Goal: Task Accomplishment & Management: Use online tool/utility

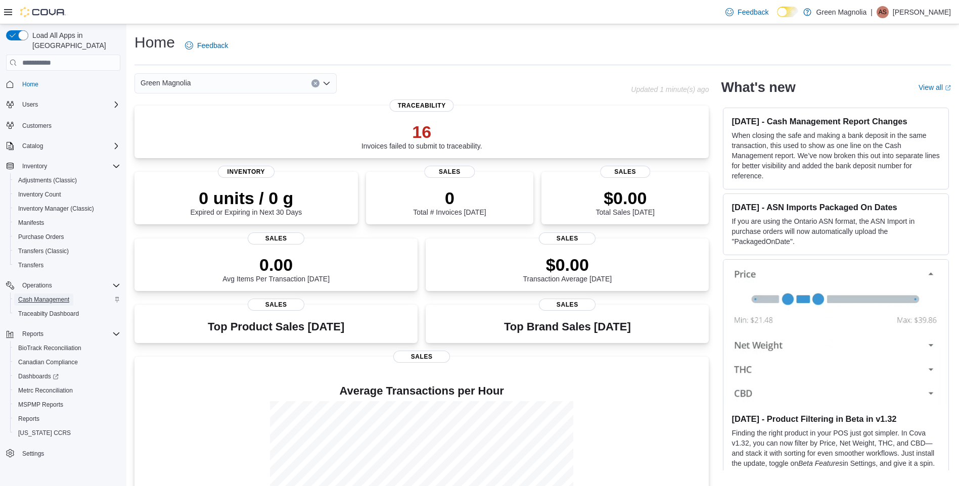
click at [44, 296] on span "Cash Management" at bounding box center [43, 300] width 51 height 8
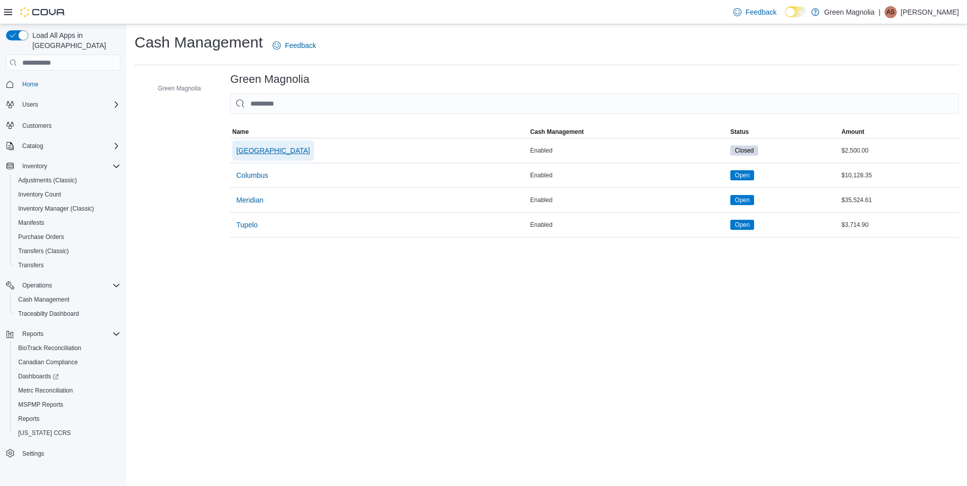
click at [249, 146] on span "[GEOGRAPHIC_DATA]" at bounding box center [273, 151] width 74 height 10
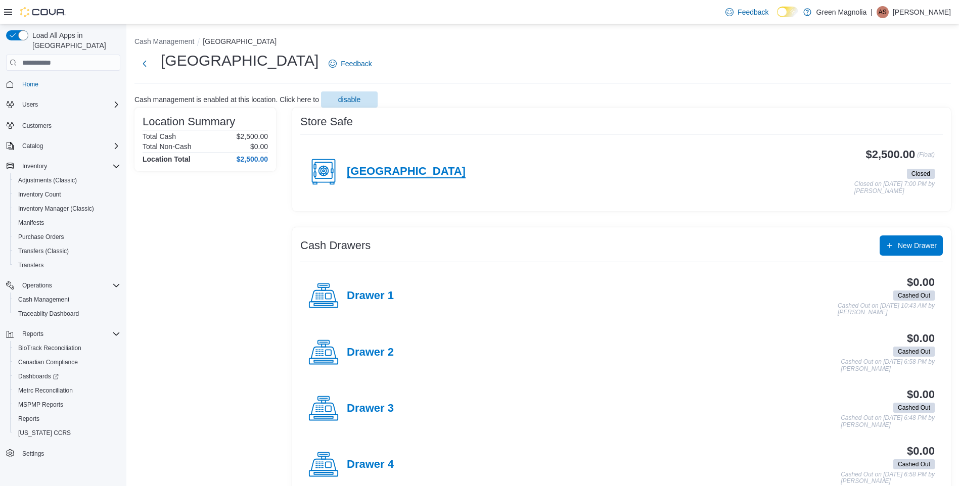
click at [359, 168] on h4 "[GEOGRAPHIC_DATA]" at bounding box center [406, 171] width 119 height 13
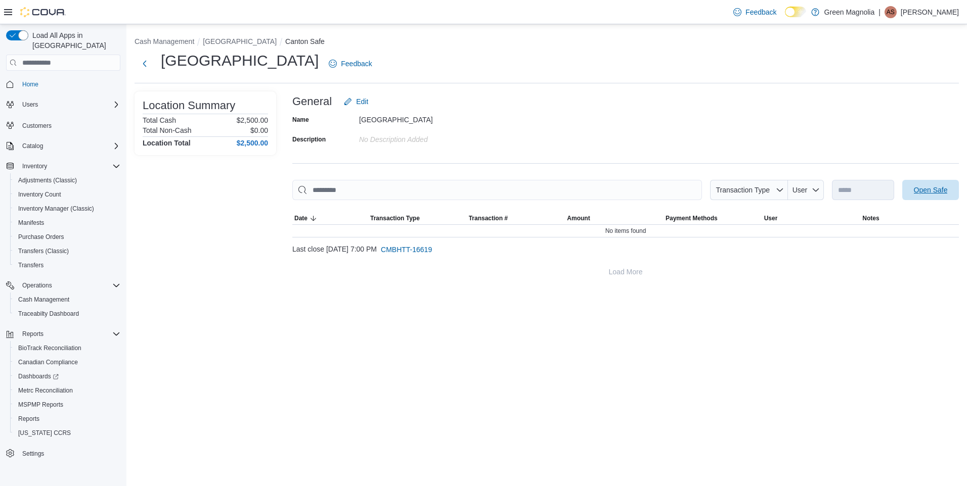
click at [942, 188] on span "Open Safe" at bounding box center [931, 190] width 34 height 10
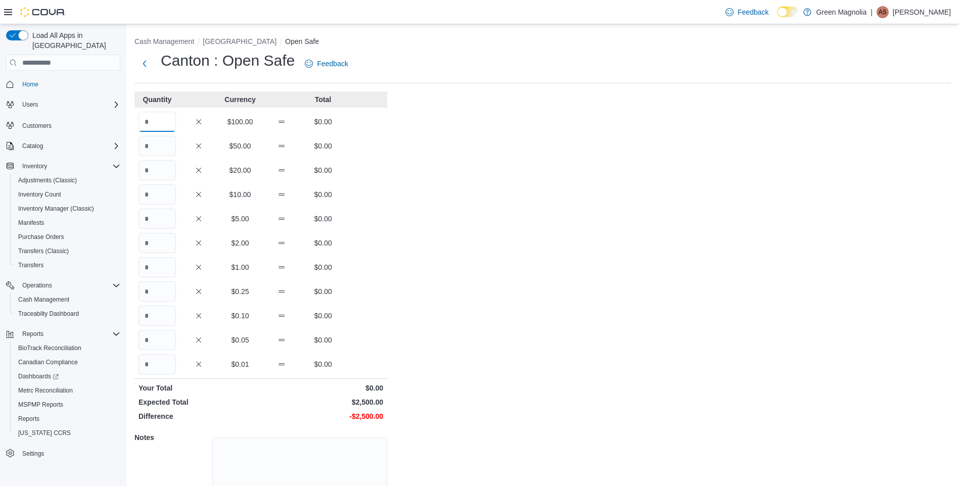
click at [157, 123] on input "Quantity" at bounding box center [157, 122] width 37 height 20
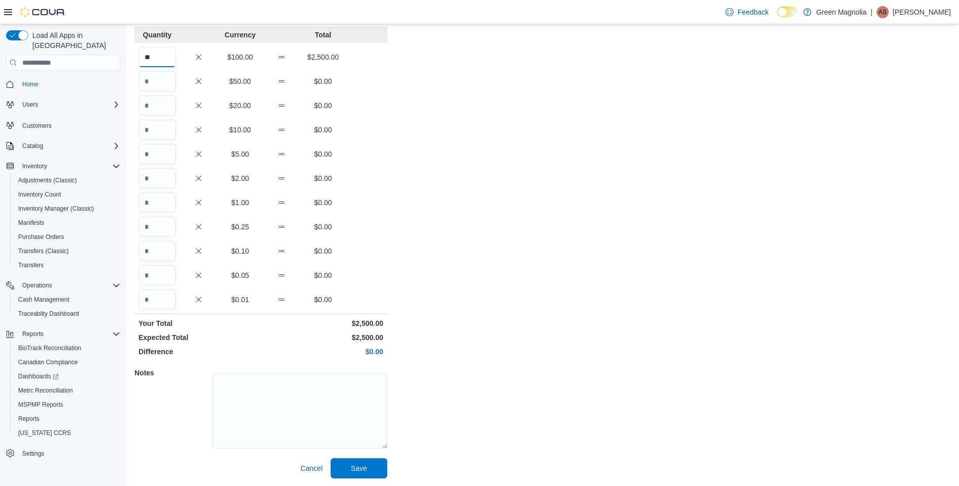
scroll to position [65, 0]
type input "**"
click at [366, 465] on span "Save" at bounding box center [359, 468] width 16 height 10
